Goal: Task Accomplishment & Management: Manage account settings

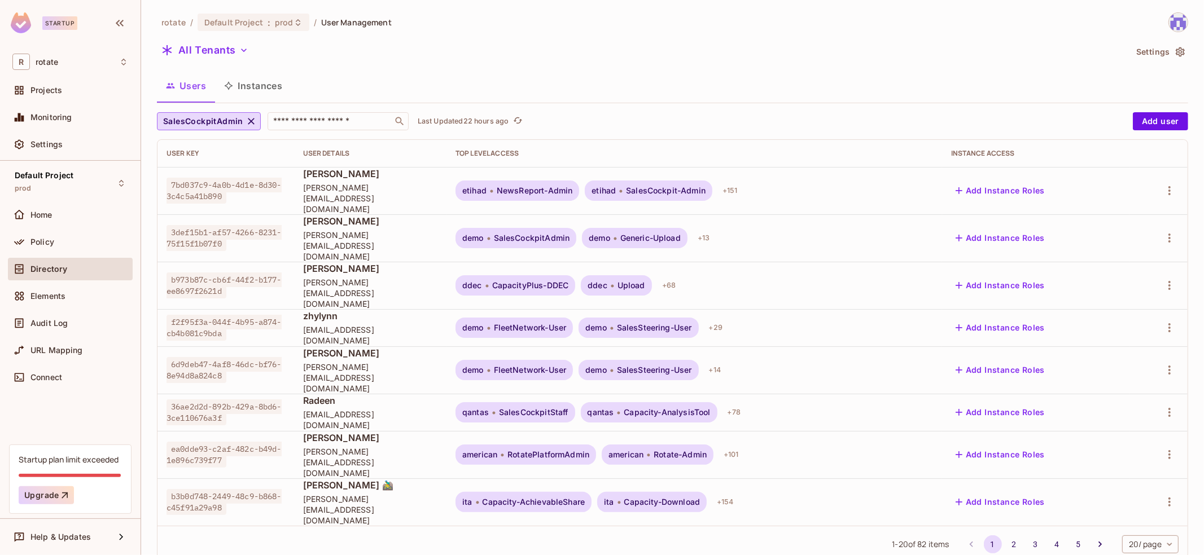
click at [318, 130] on div "SalesCockpitAdmin ​ Last Updated 22 hours ago Add user User Key User Details To…" at bounding box center [672, 337] width 1031 height 451
click at [330, 121] on input "text" at bounding box center [330, 121] width 119 height 11
click at [1130, 69] on div "rotate / Default Project : prod / User Management All Tenants Settings Users In…" at bounding box center [672, 292] width 1031 height 560
click at [1183, 50] on icon "button" at bounding box center [1180, 52] width 9 height 10
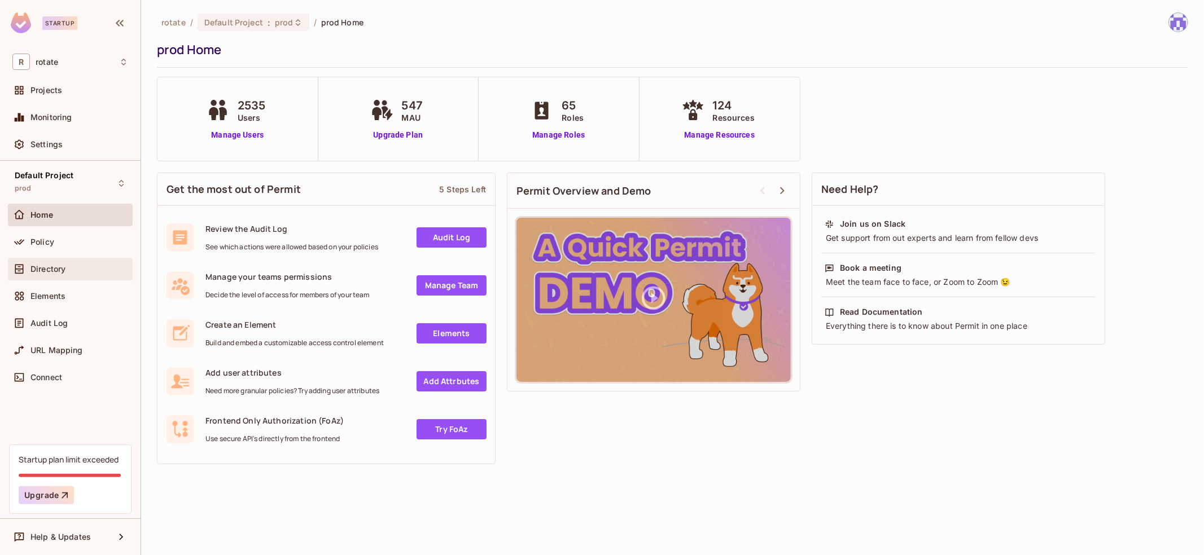
click at [81, 274] on div "Directory" at bounding box center [70, 269] width 116 height 14
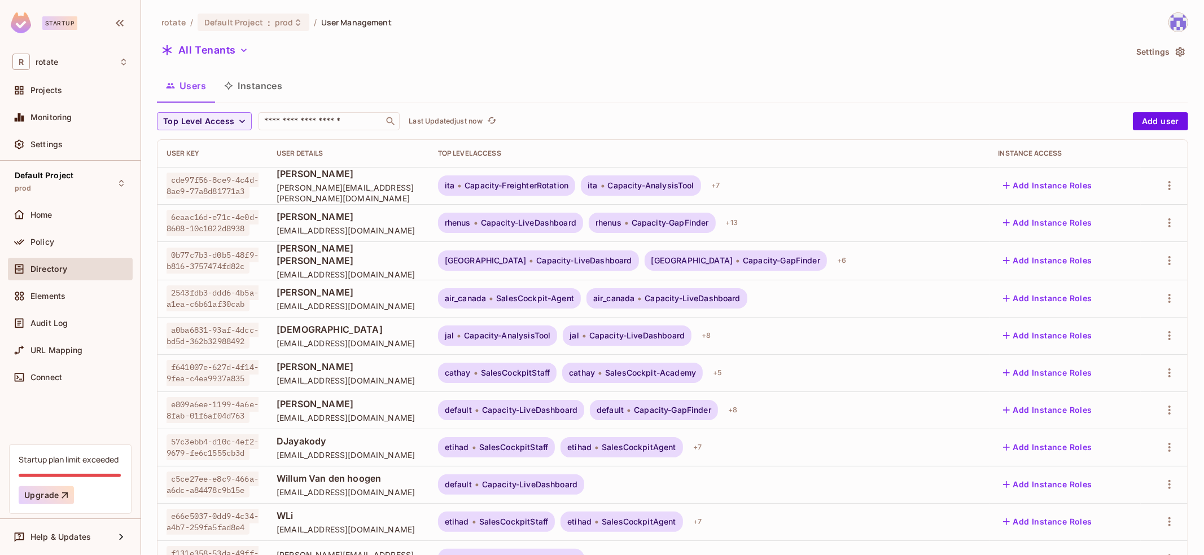
click at [1141, 55] on button "Settings" at bounding box center [1160, 52] width 56 height 18
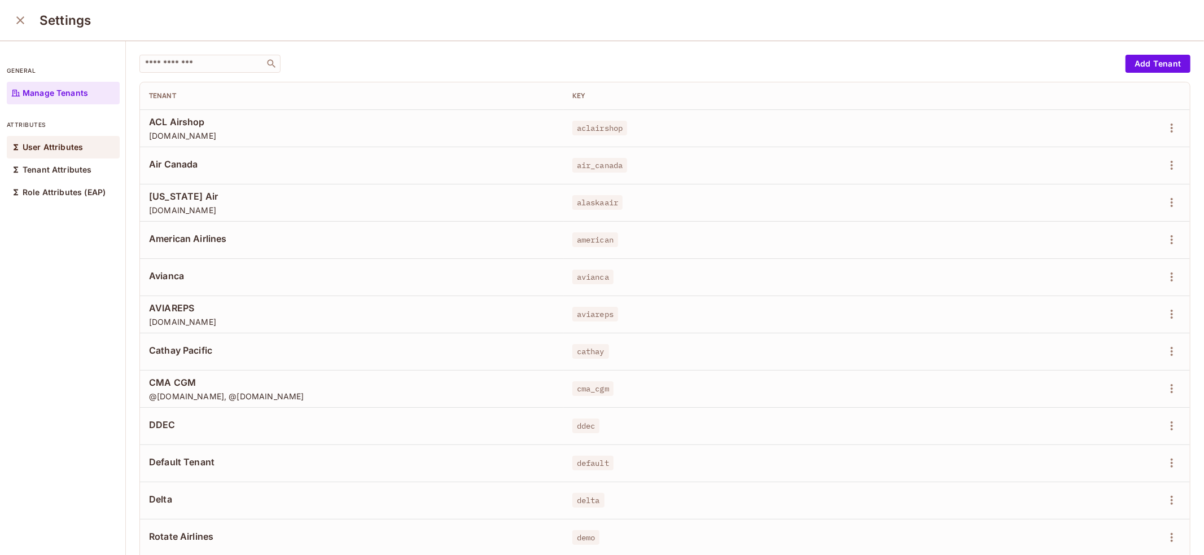
click at [74, 156] on div "User Attributes" at bounding box center [63, 147] width 113 height 23
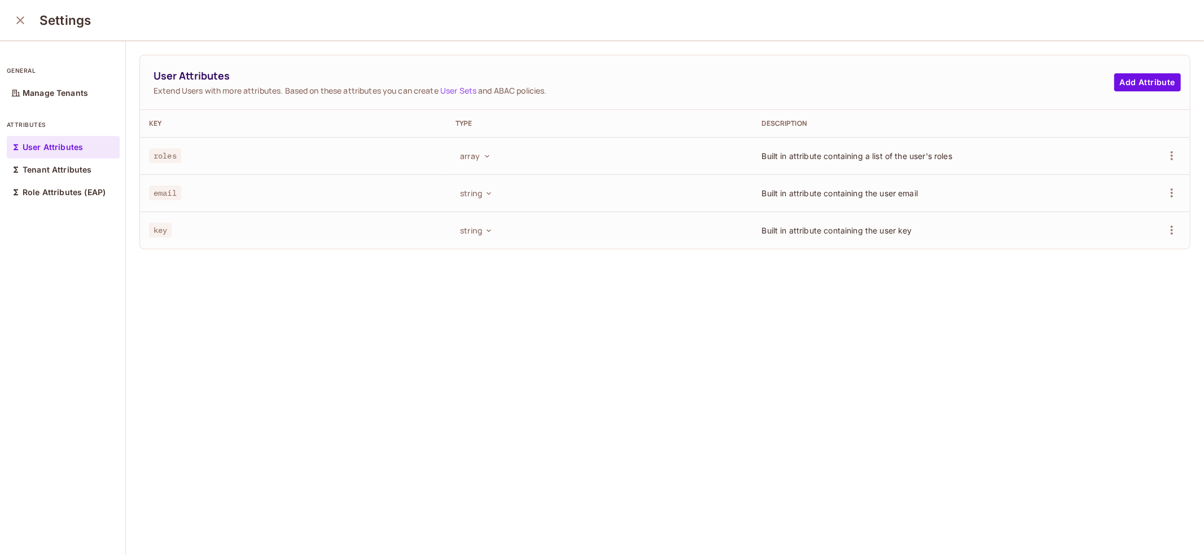
click at [86, 81] on div "general Manage Tenants" at bounding box center [63, 80] width 113 height 50
click at [51, 91] on p "Manage Tenants" at bounding box center [55, 93] width 65 height 9
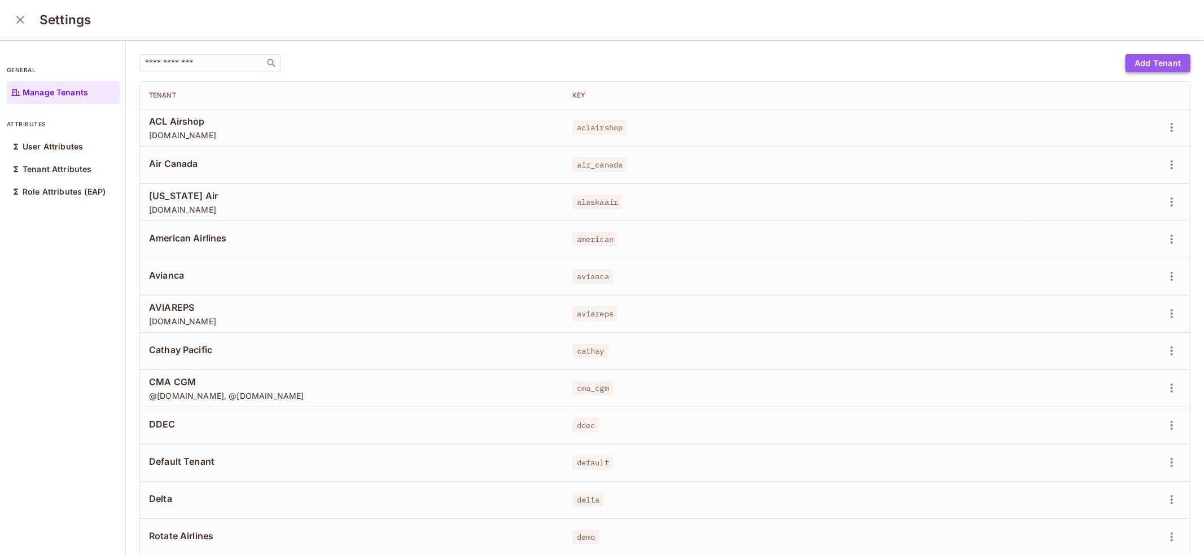
click at [1146, 67] on button "Add Tenant" at bounding box center [1157, 63] width 65 height 18
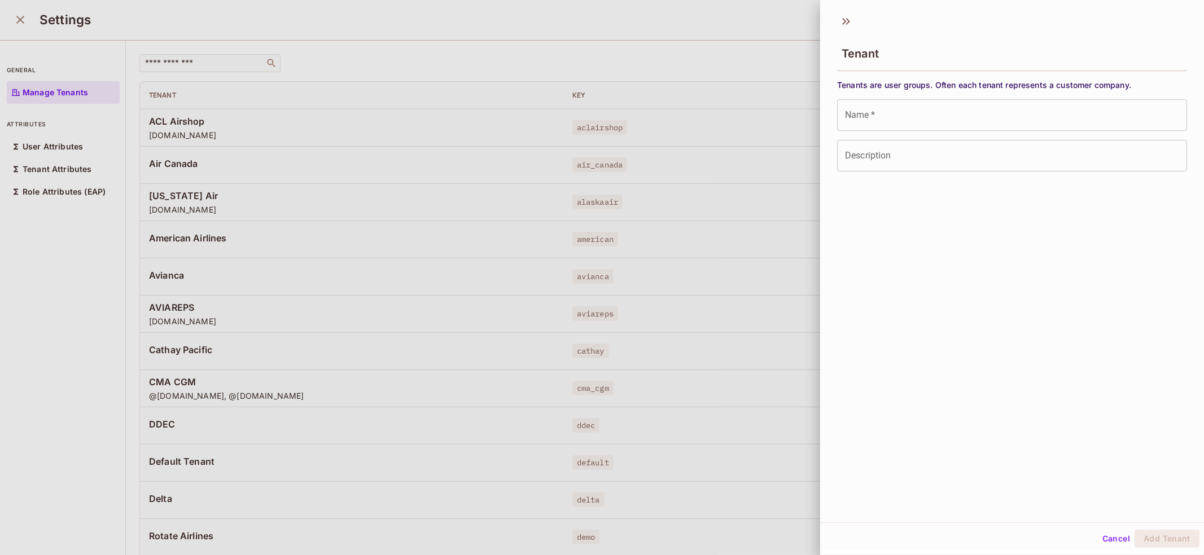
click at [954, 112] on input "Name   *" at bounding box center [1012, 115] width 350 height 32
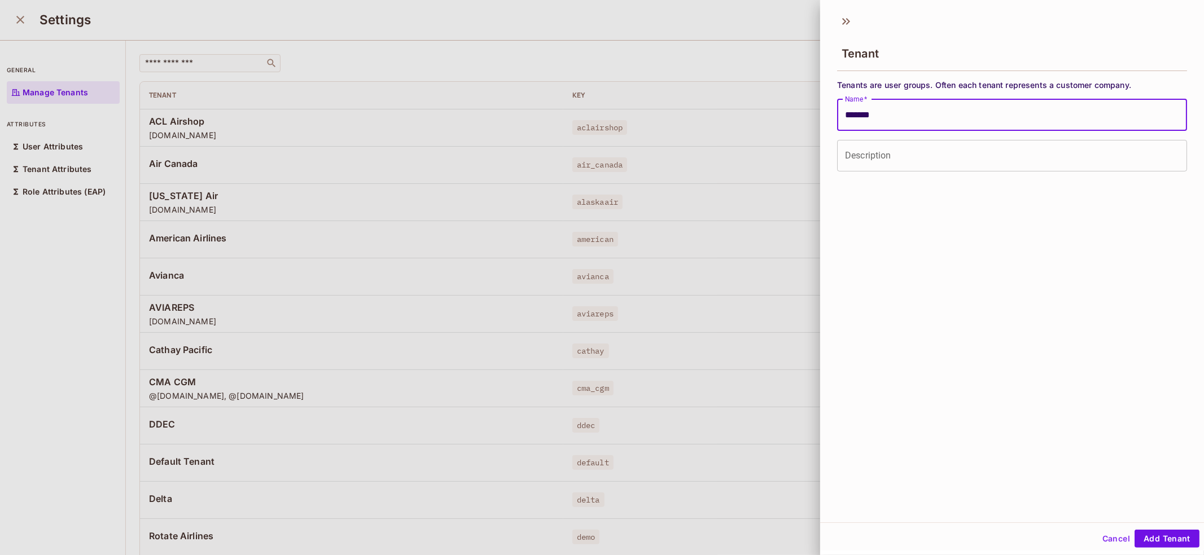
type input "*******"
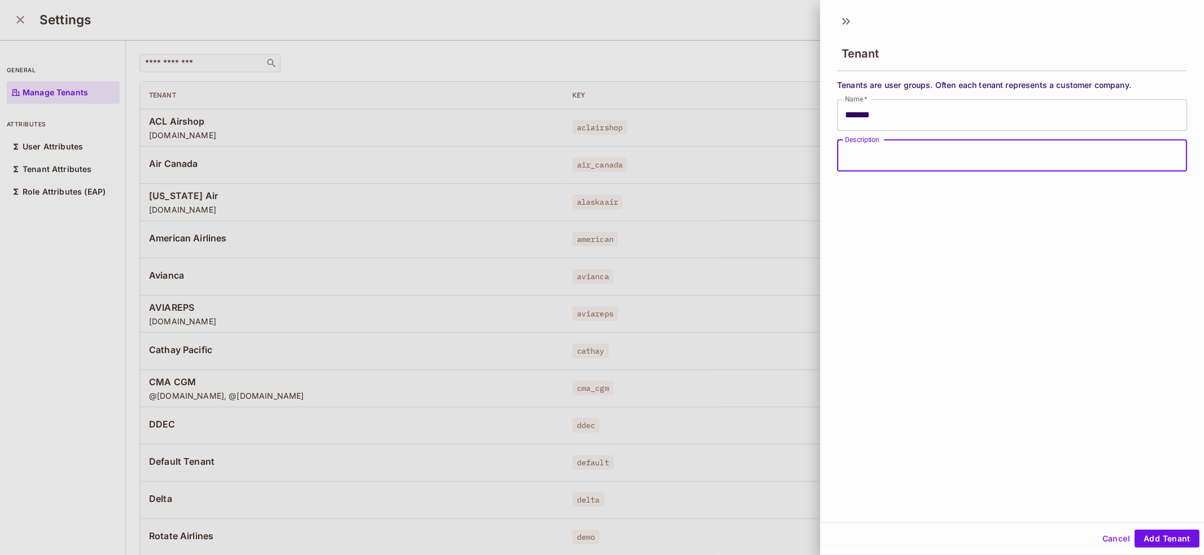
click at [937, 150] on input "Description" at bounding box center [1012, 156] width 350 height 32
type input "*"
type input "*******"
click at [1152, 541] on button "Add Tenant" at bounding box center [1166, 539] width 65 height 18
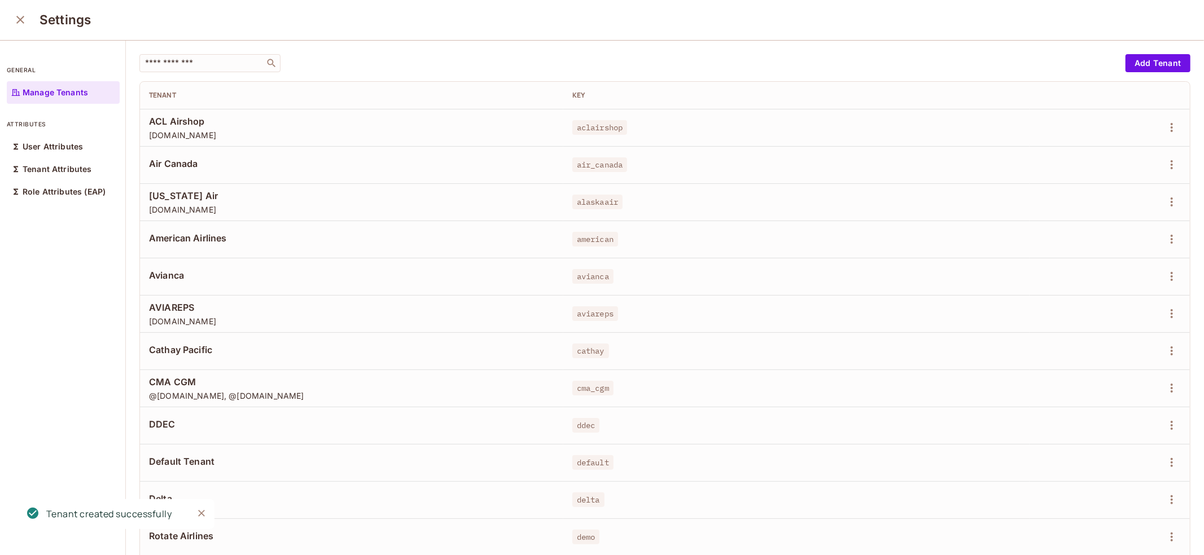
scroll to position [618, 0]
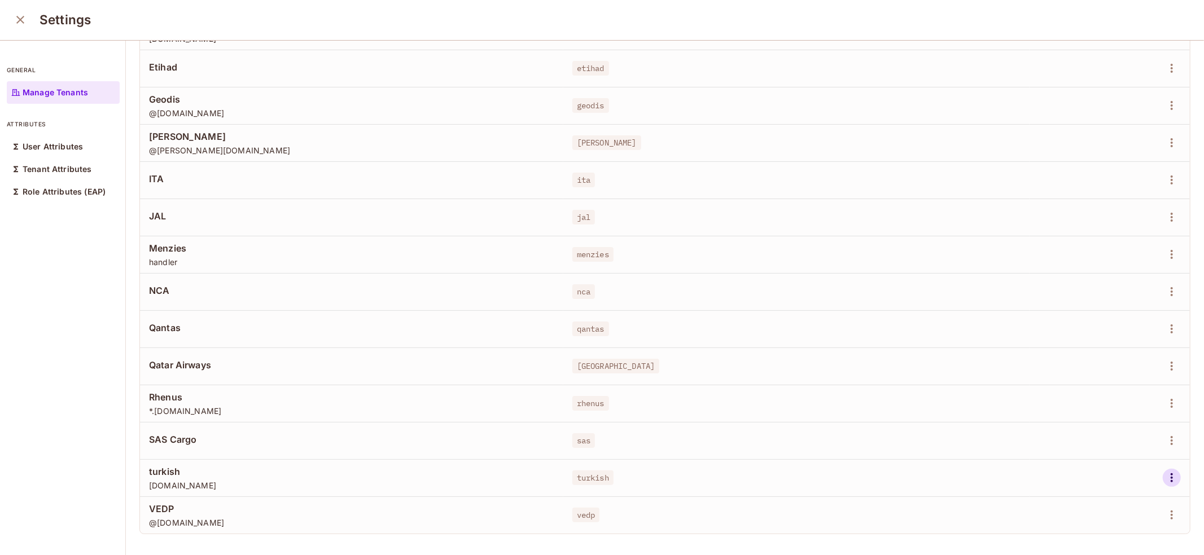
click at [1176, 483] on icon "button" at bounding box center [1172, 478] width 14 height 14
click at [1119, 481] on div "Edit" at bounding box center [1112, 479] width 15 height 11
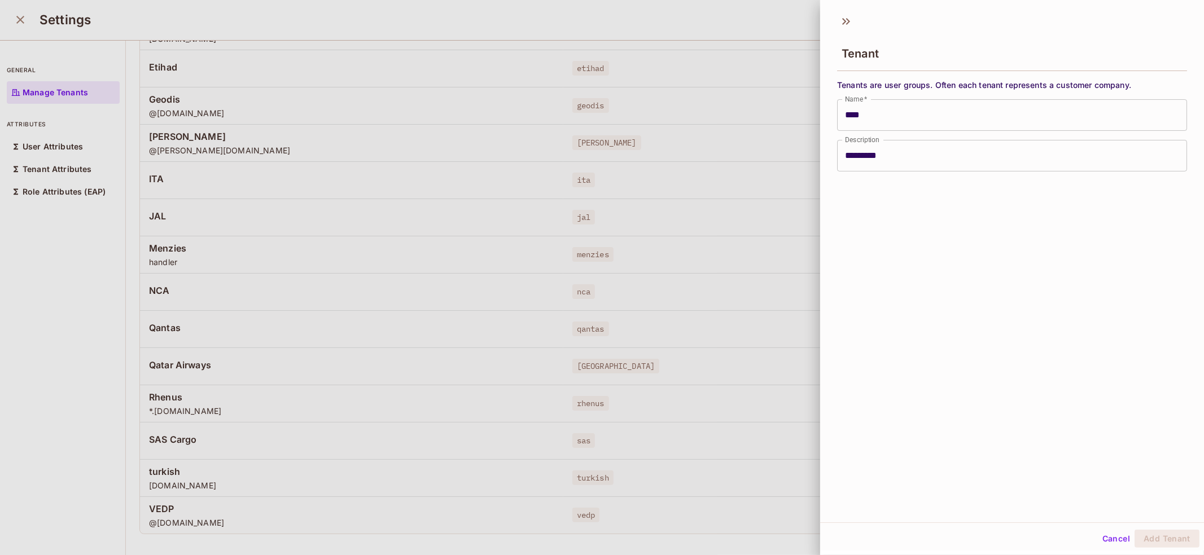
click at [661, 282] on div at bounding box center [602, 277] width 1204 height 555
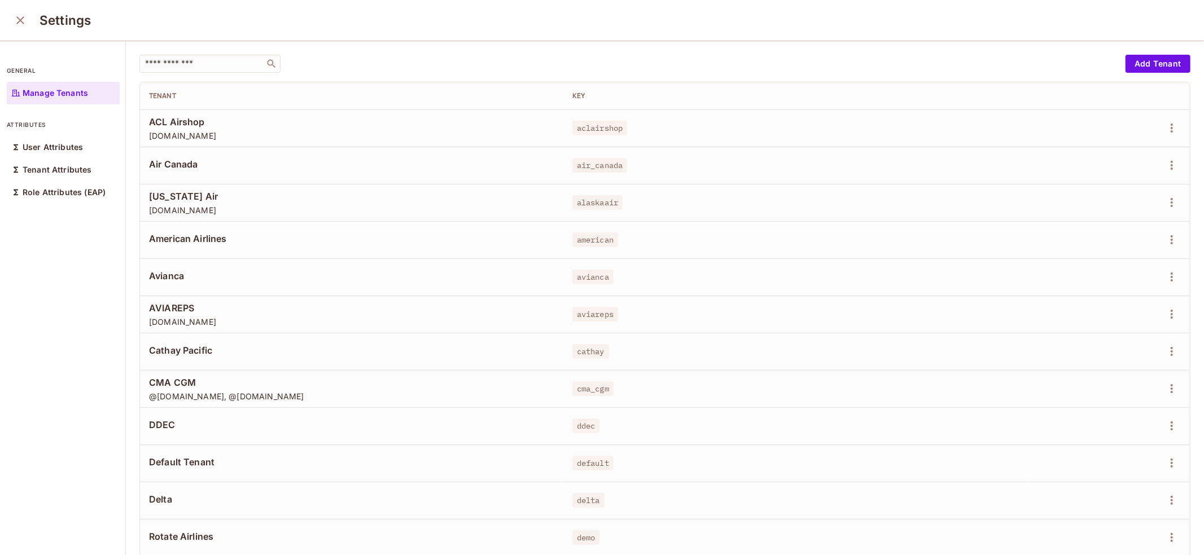
scroll to position [618, 0]
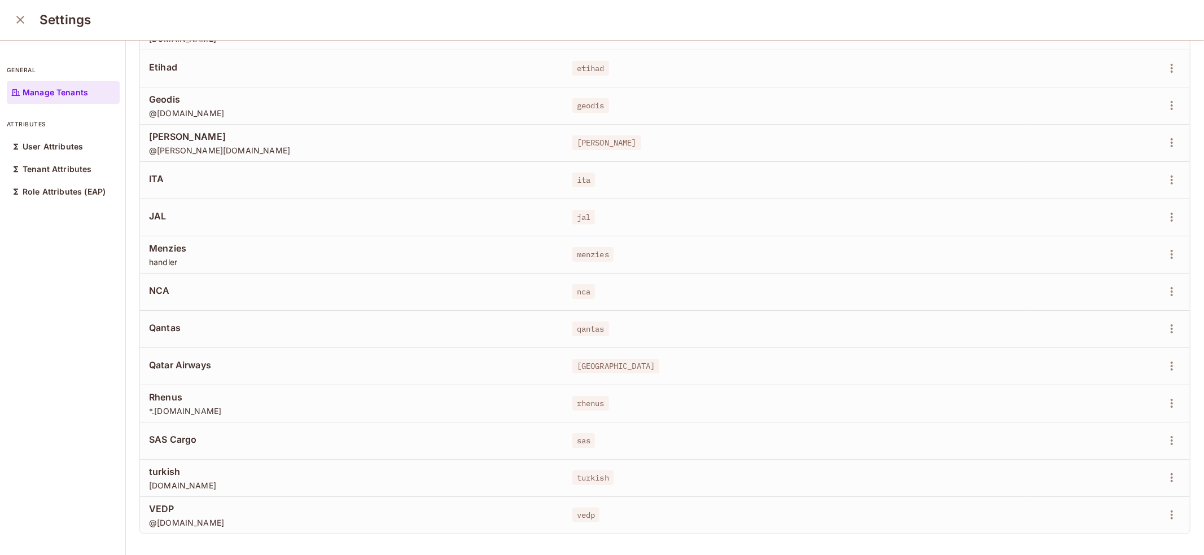
click at [1181, 475] on td at bounding box center [1109, 477] width 160 height 37
click at [1169, 475] on icon "button" at bounding box center [1172, 478] width 14 height 14
click at [1118, 488] on li "Edit" at bounding box center [1123, 479] width 100 height 25
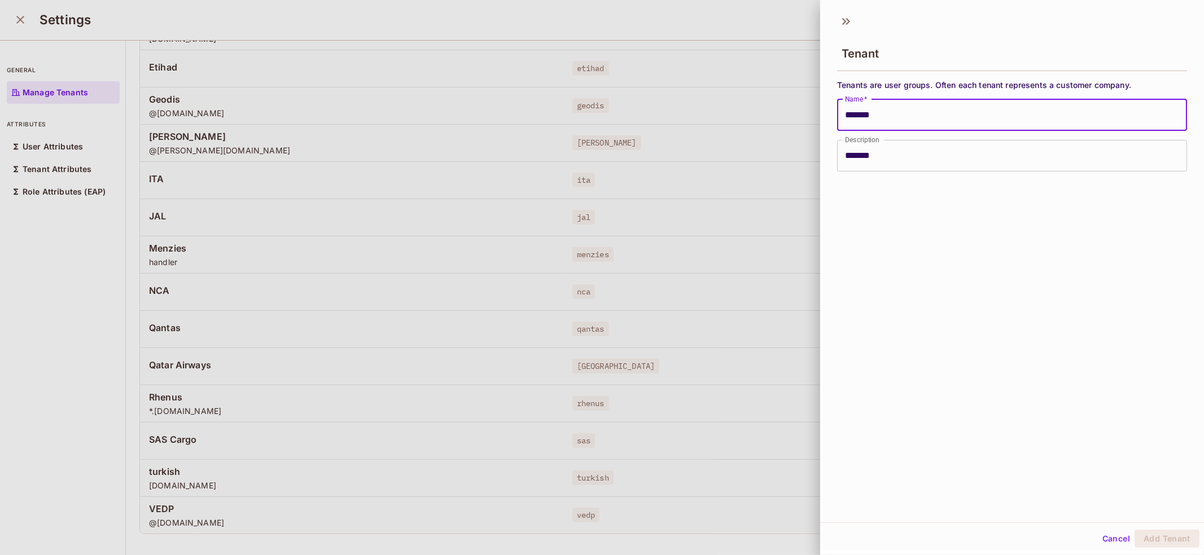
click at [1047, 269] on div "Tenant Tenants are user groups. Often each tenant represents a customer company…" at bounding box center [1012, 265] width 384 height 515
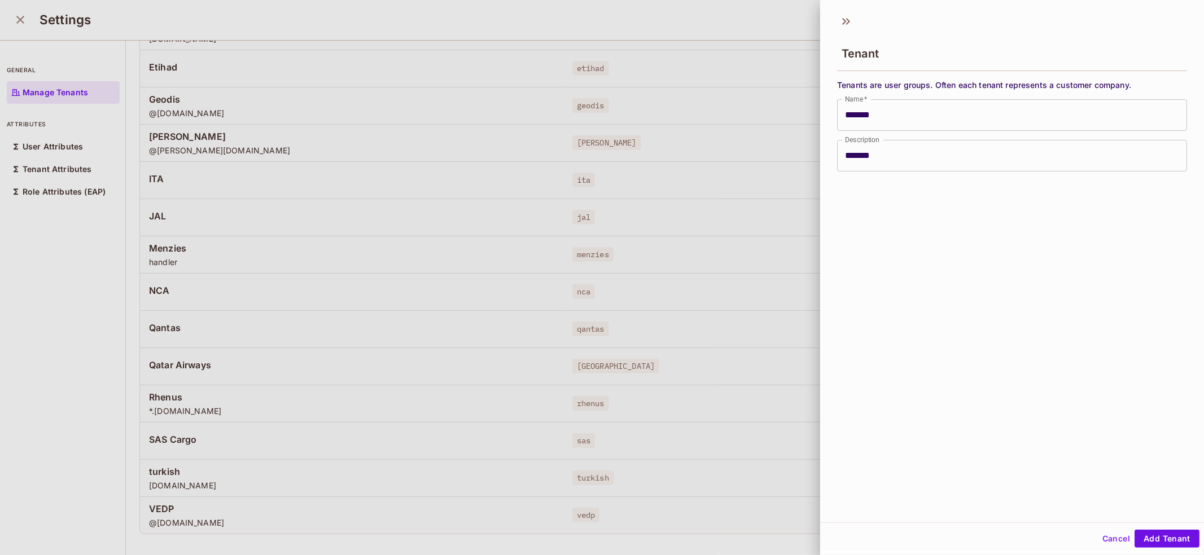
click at [937, 157] on input "*******" at bounding box center [1012, 156] width 350 height 32
click at [880, 116] on input "*******" at bounding box center [1012, 115] width 350 height 32
type input "*"
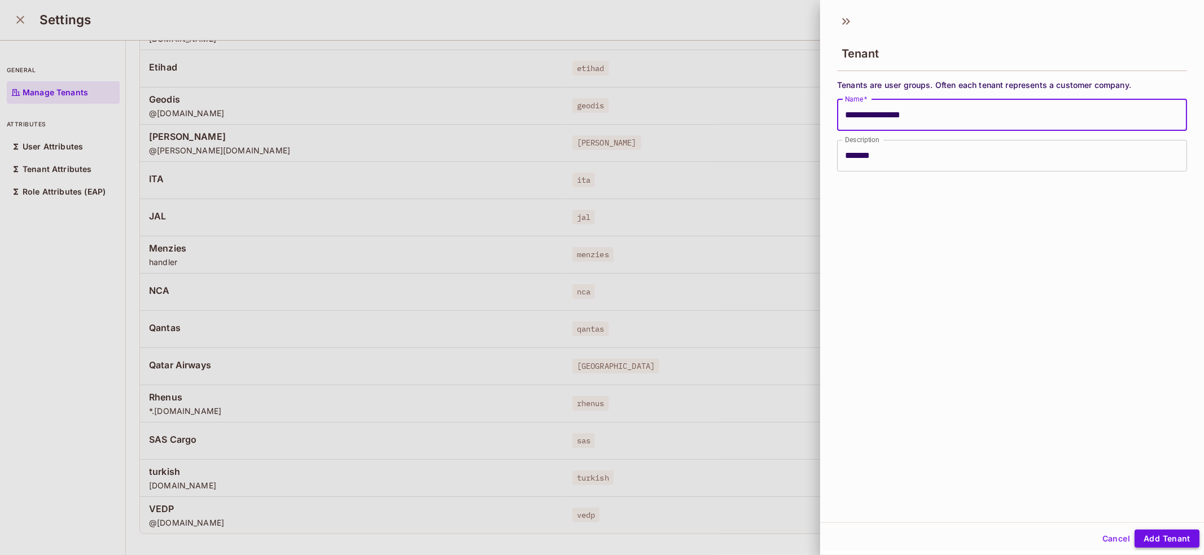
click at [1168, 536] on button "Add Tenant" at bounding box center [1166, 539] width 65 height 18
type input "*******"
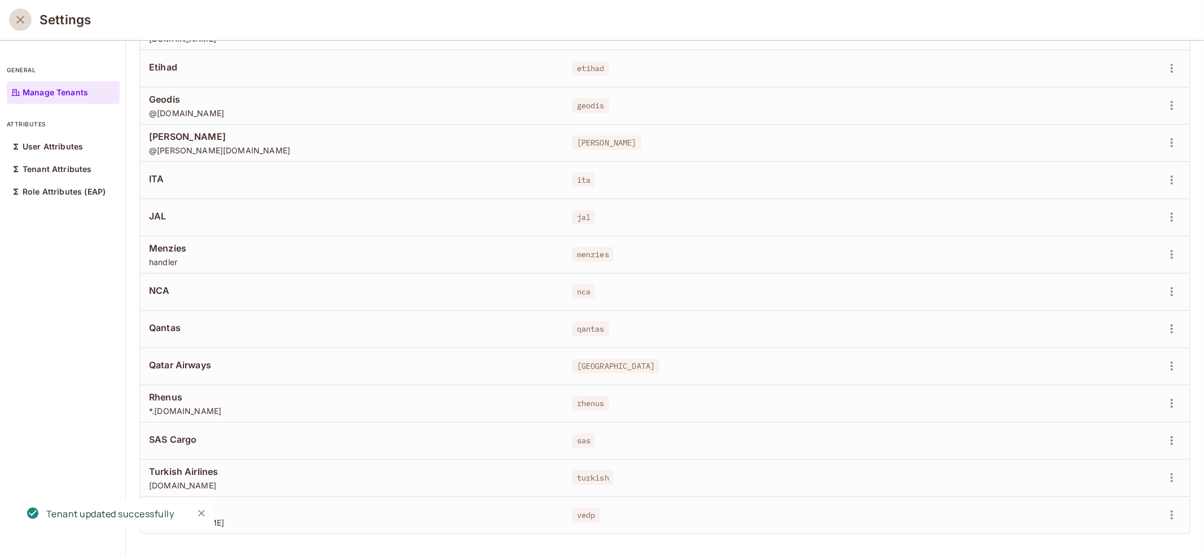
click at [20, 18] on icon "close" at bounding box center [20, 20] width 8 height 8
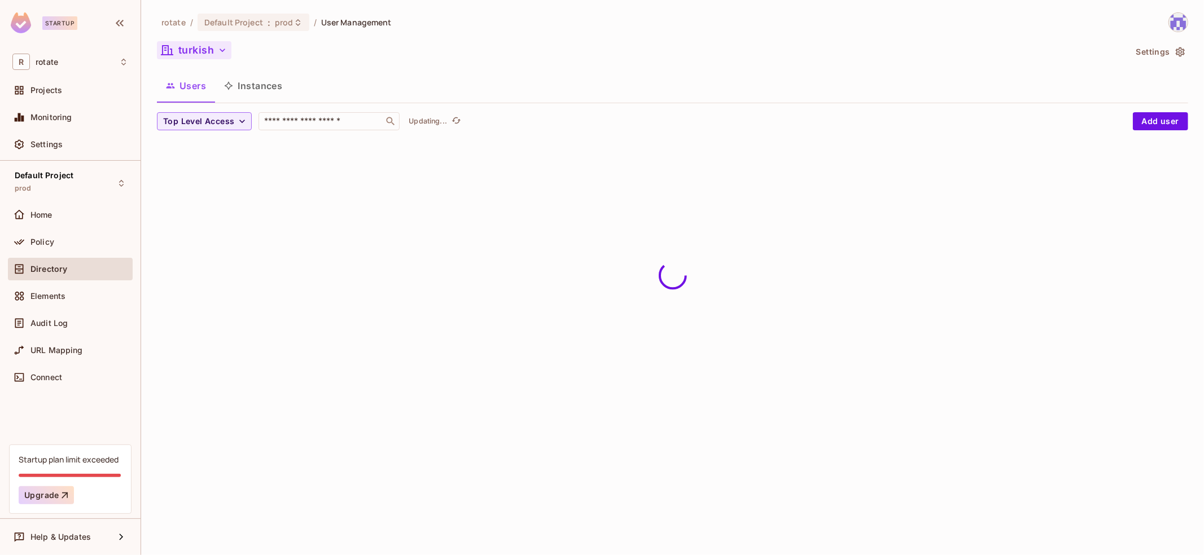
click at [218, 45] on icon "button" at bounding box center [222, 50] width 11 height 11
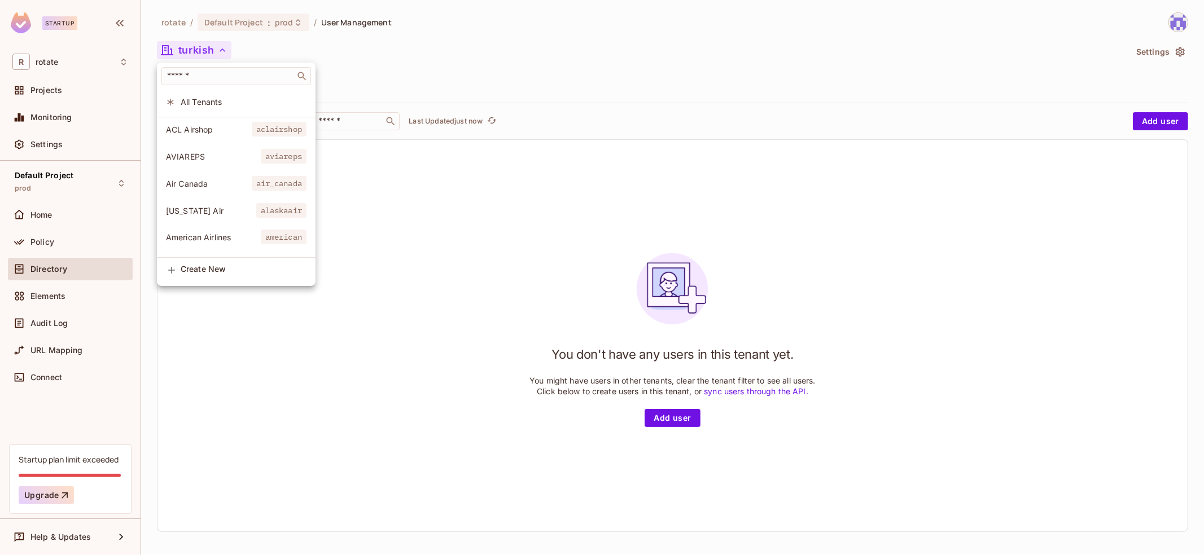
click at [223, 100] on span "All Tenants" at bounding box center [244, 102] width 126 height 11
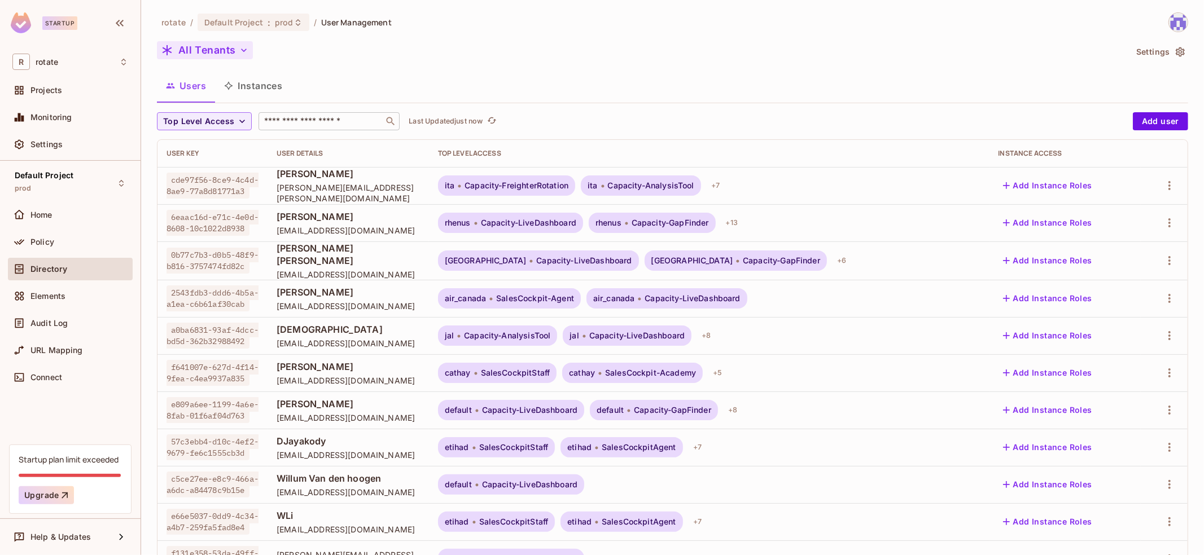
click at [326, 120] on input "text" at bounding box center [321, 121] width 119 height 11
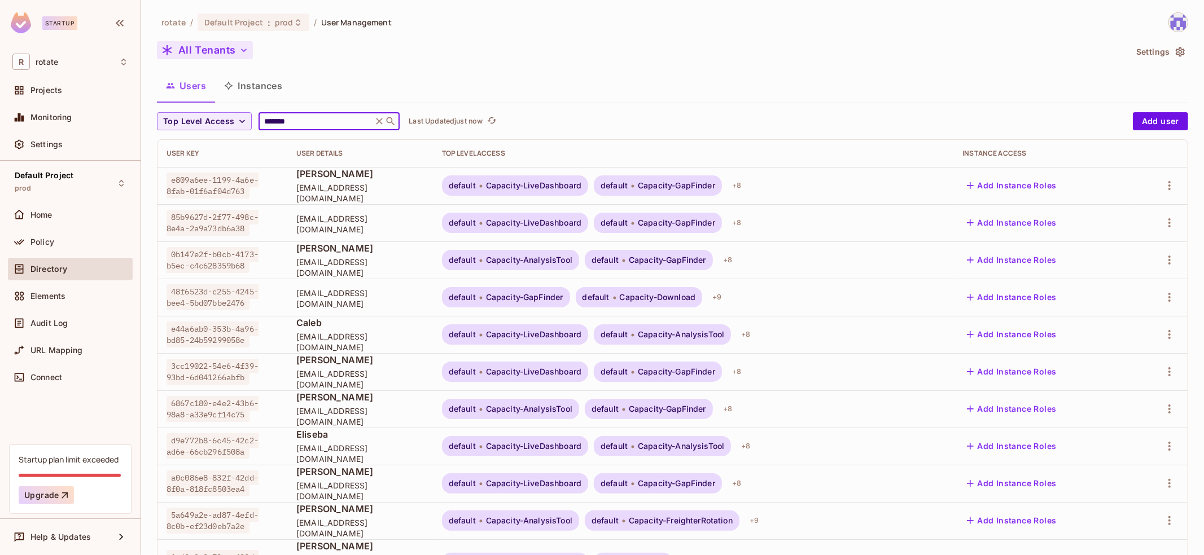
type input "*******"
